Goal: Contribute content: Contribute content

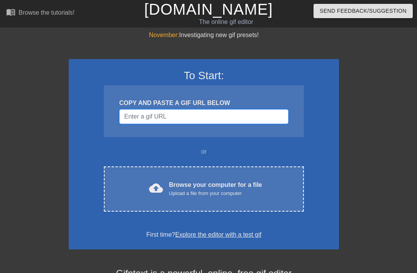
click at [152, 118] on input "Username" at bounding box center [203, 116] width 169 height 15
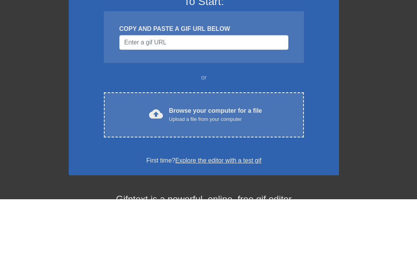
click at [135, 166] on div "cloud_upload Browse your computer for a file Upload a file from your computer C…" at bounding box center [204, 188] width 200 height 45
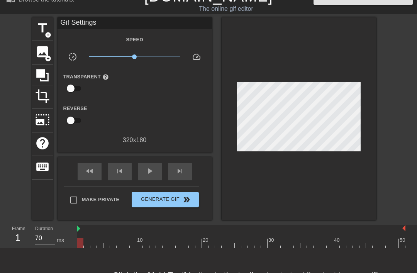
scroll to position [13, 0]
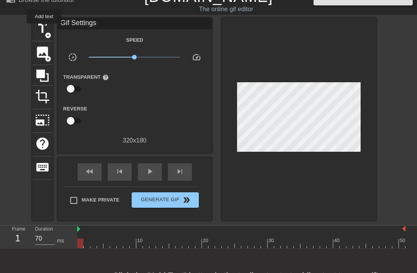
click at [44, 29] on span "title" at bounding box center [42, 28] width 15 height 15
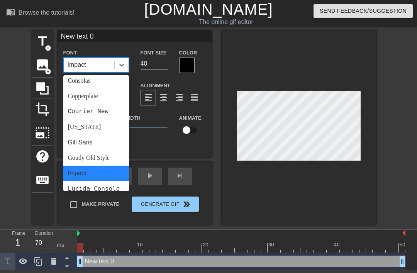
scroll to position [0, 0]
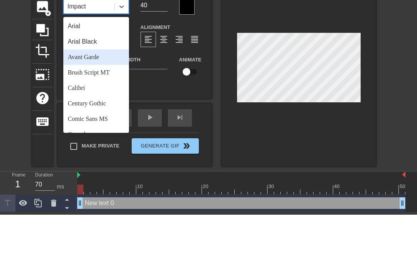
click at [76, 108] on div "Avant Garde" at bounding box center [96, 115] width 66 height 15
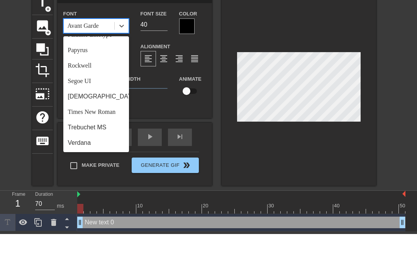
scroll to position [267, 0]
click at [74, 97] on div "Rockwell" at bounding box center [96, 104] width 66 height 15
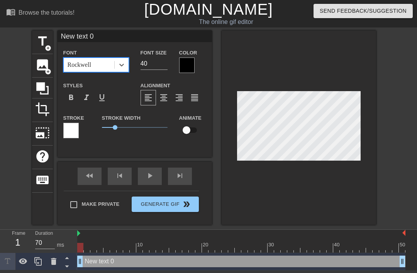
click at [74, 98] on span "format_bold" at bounding box center [70, 97] width 9 height 9
click at [71, 101] on span "format_bold" at bounding box center [70, 97] width 9 height 9
click at [87, 97] on span "format_italic" at bounding box center [86, 97] width 9 height 9
click at [89, 97] on span "format_italic" at bounding box center [86, 97] width 9 height 9
click at [73, 98] on span "format_bold" at bounding box center [70, 97] width 9 height 9
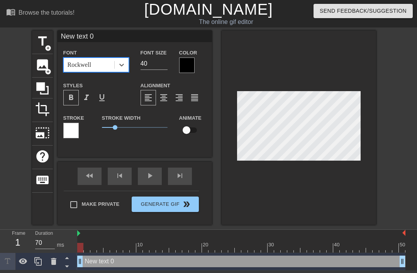
click at [17, 72] on div "title add_circle image add_circle crop photo_size_select_large help keyboard Ne…" at bounding box center [208, 127] width 417 height 194
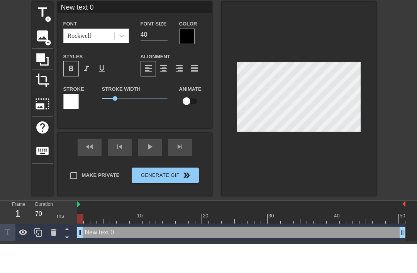
type textarea "New tex 0"
type input "New tex 0"
type textarea "New te 0"
type input "New te 0"
type textarea "New t 0"
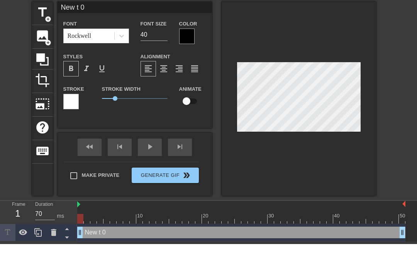
type input "New 0"
type textarea "New 0"
type input "New 0"
type textarea "Ne 0"
type input "N 0"
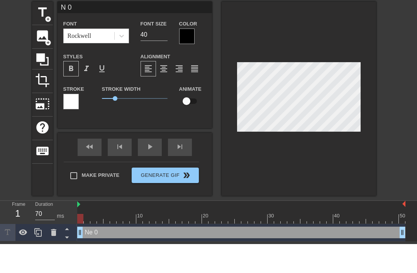
scroll to position [0, 0]
type textarea "0"
type input "0"
type textarea "T 0"
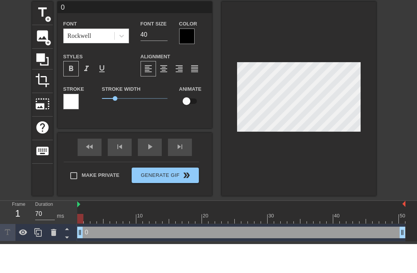
type input "T 0"
type textarea "0"
type input "0"
type textarea "0"
type textarea "M"
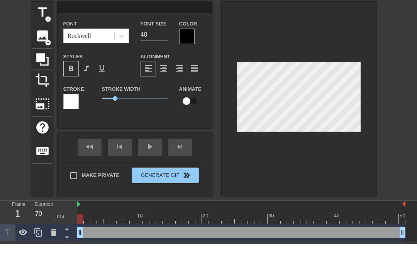
type input "M"
type textarea "MT"
type input "MT"
type textarea "MTV"
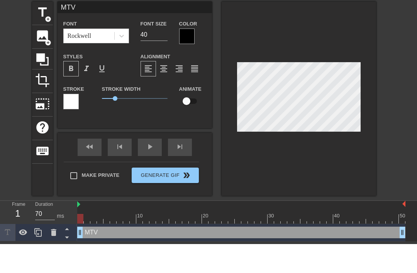
type input "MTV2"
type textarea "MTV2"
type input "MTV2-"
type textarea "MTV2-"
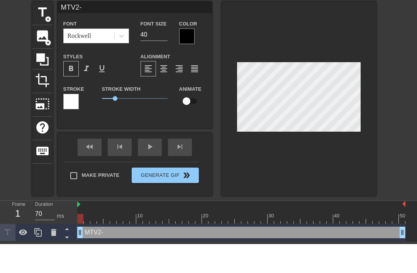
type input "MTV2"
type textarea "MTV"
type input "MTV"
type textarea "MT"
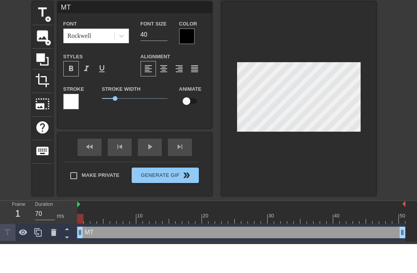
type input "M"
type textarea "M"
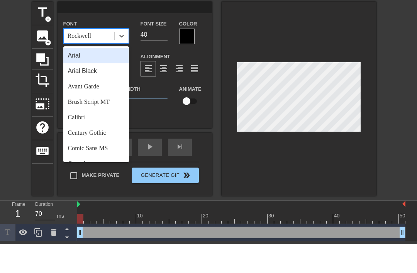
click at [76, 114] on label "Stroke" at bounding box center [73, 118] width 21 height 8
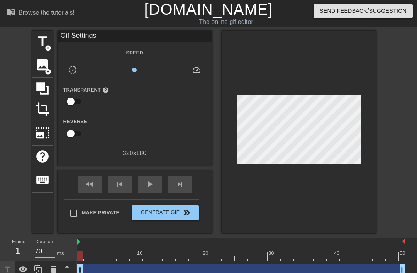
click at [42, 46] on span "title" at bounding box center [42, 41] width 15 height 15
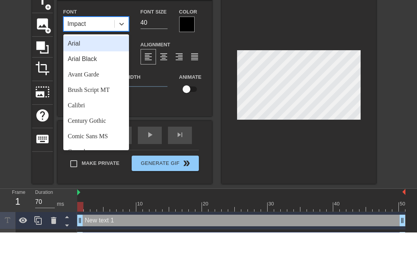
scroll to position [17, 0]
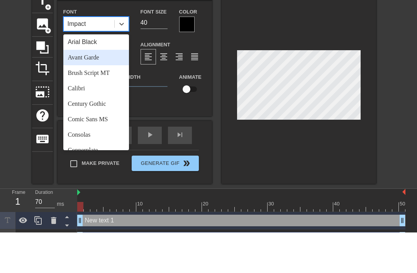
click at [79, 91] on div "Avant Garde" at bounding box center [96, 98] width 66 height 15
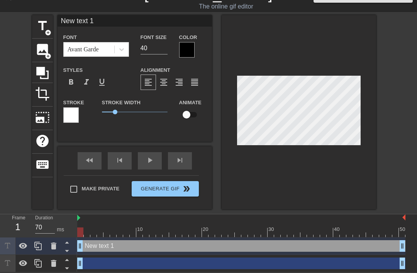
click at [69, 82] on span "format_bold" at bounding box center [70, 82] width 9 height 9
